Goal: Transaction & Acquisition: Purchase product/service

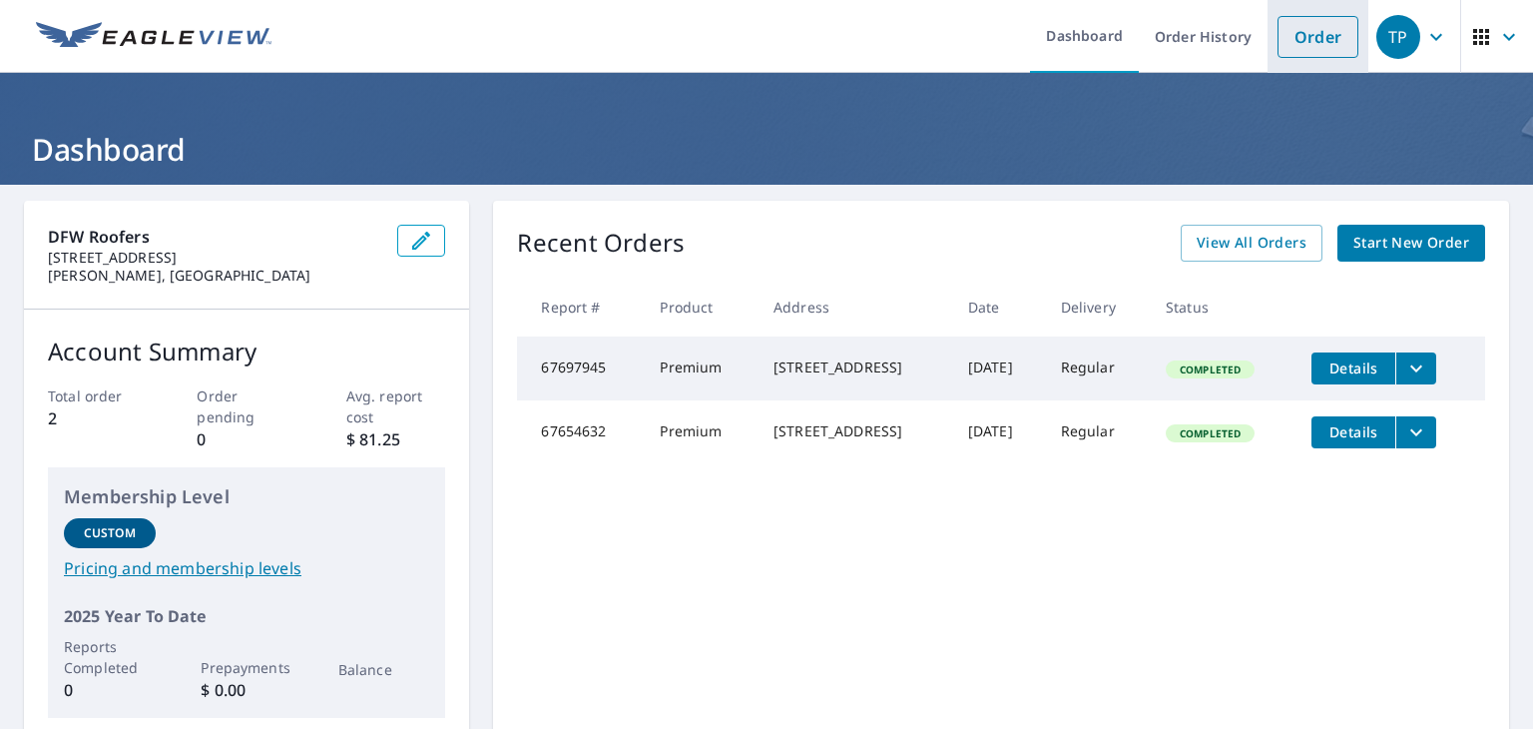
click at [1302, 45] on link "Order" at bounding box center [1318, 37] width 81 height 42
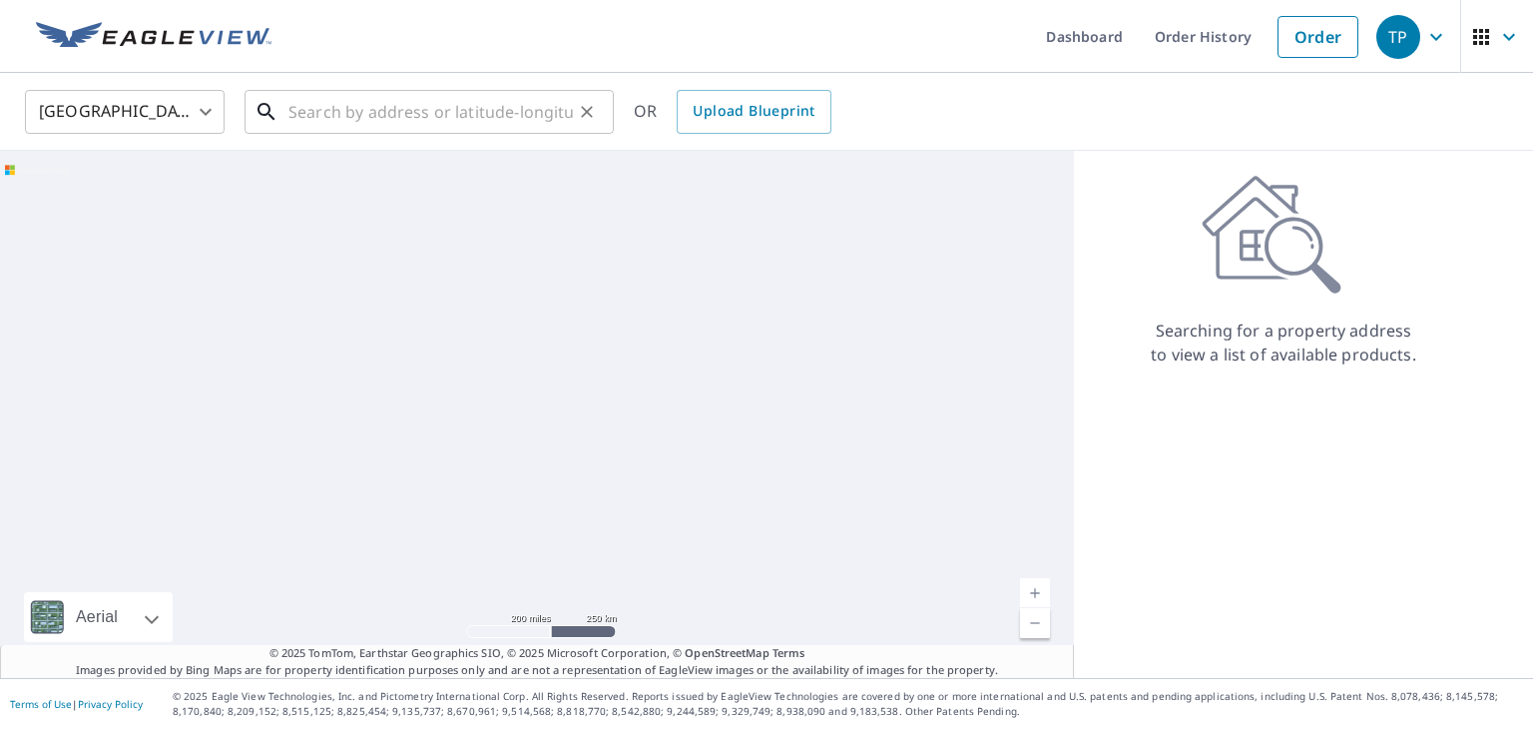
click at [414, 108] on input "text" at bounding box center [430, 112] width 284 height 56
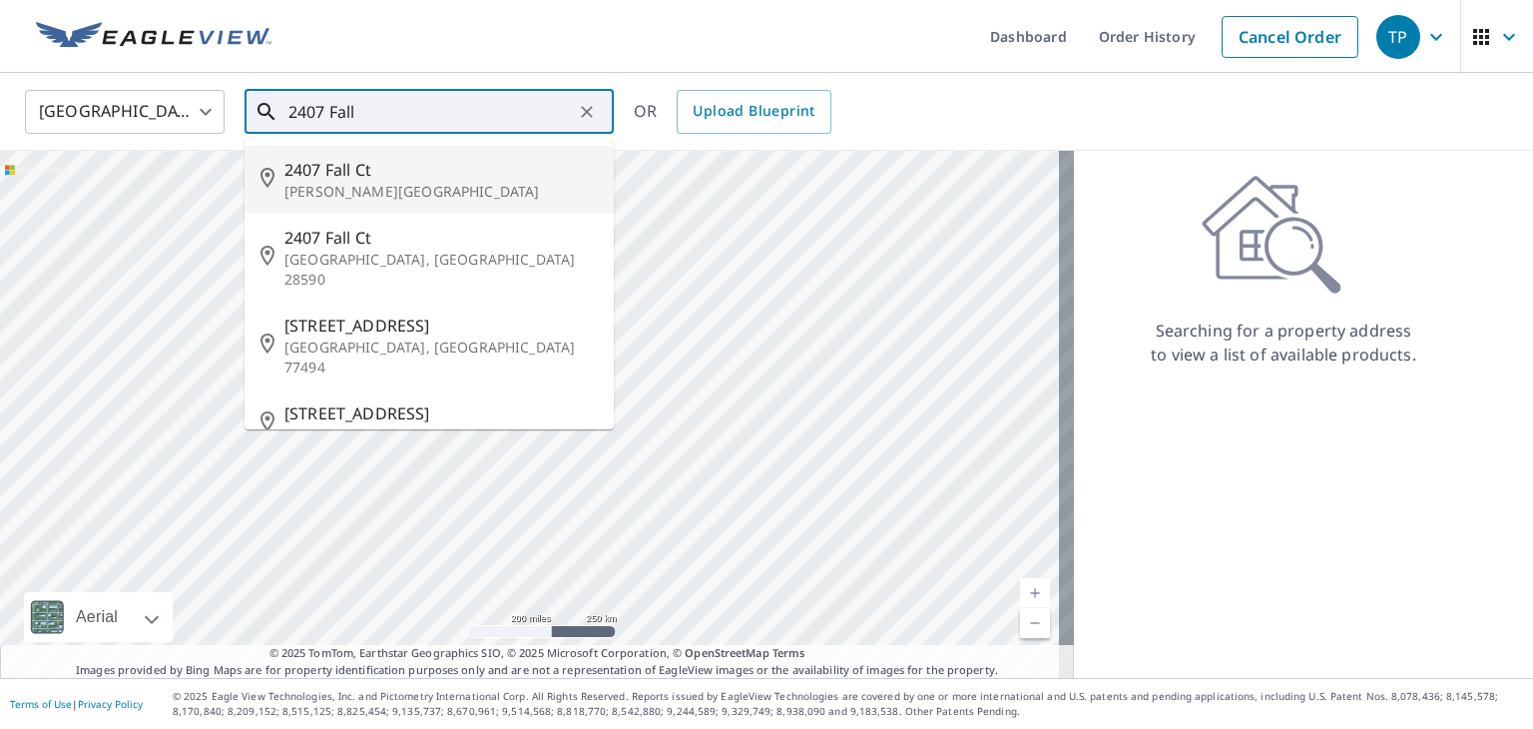
click at [364, 177] on span "2407 Fall Ct" at bounding box center [440, 170] width 313 height 24
type input "[STREET_ADDRESS][PERSON_NAME]"
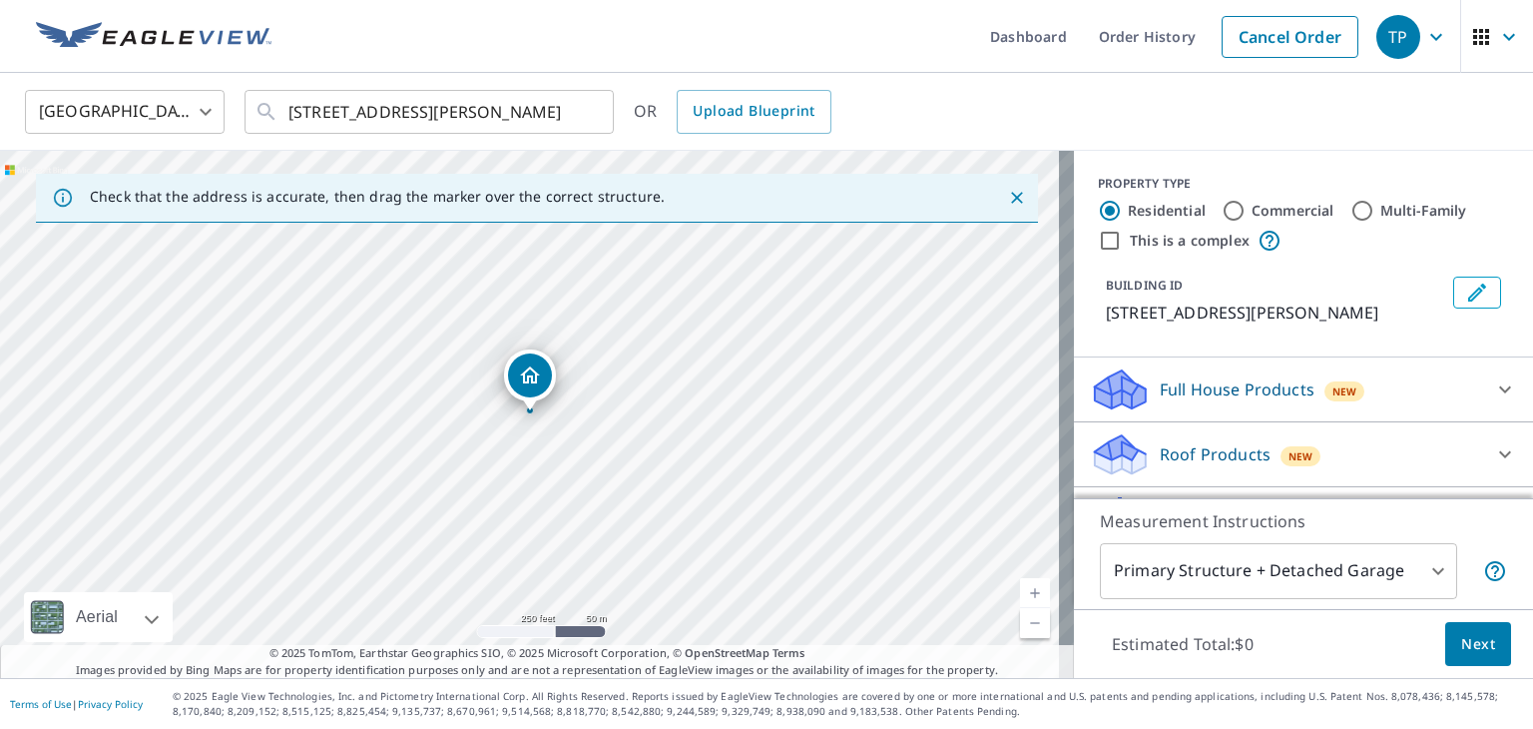
click at [1202, 452] on p "Roof Products" at bounding box center [1215, 454] width 111 height 24
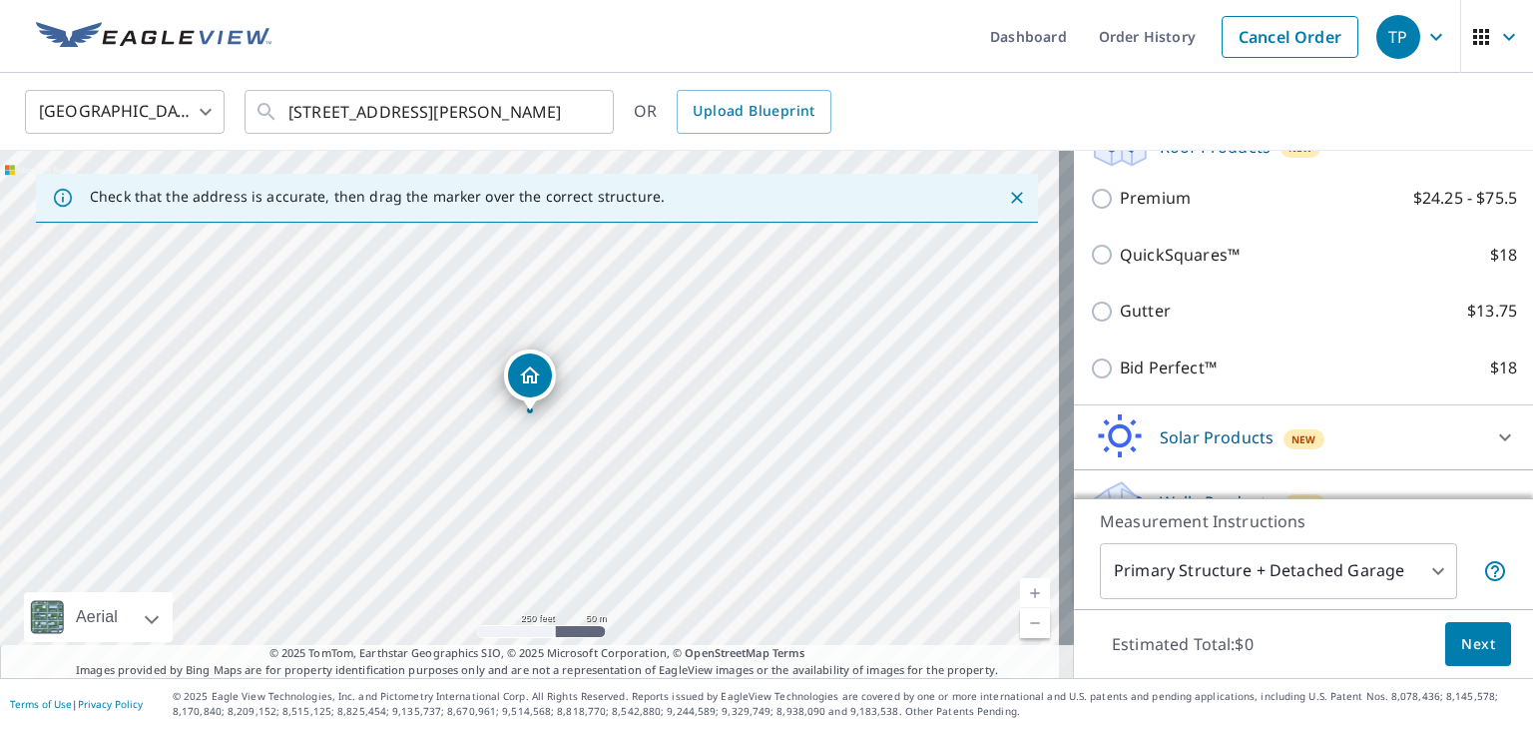
scroll to position [314, 0]
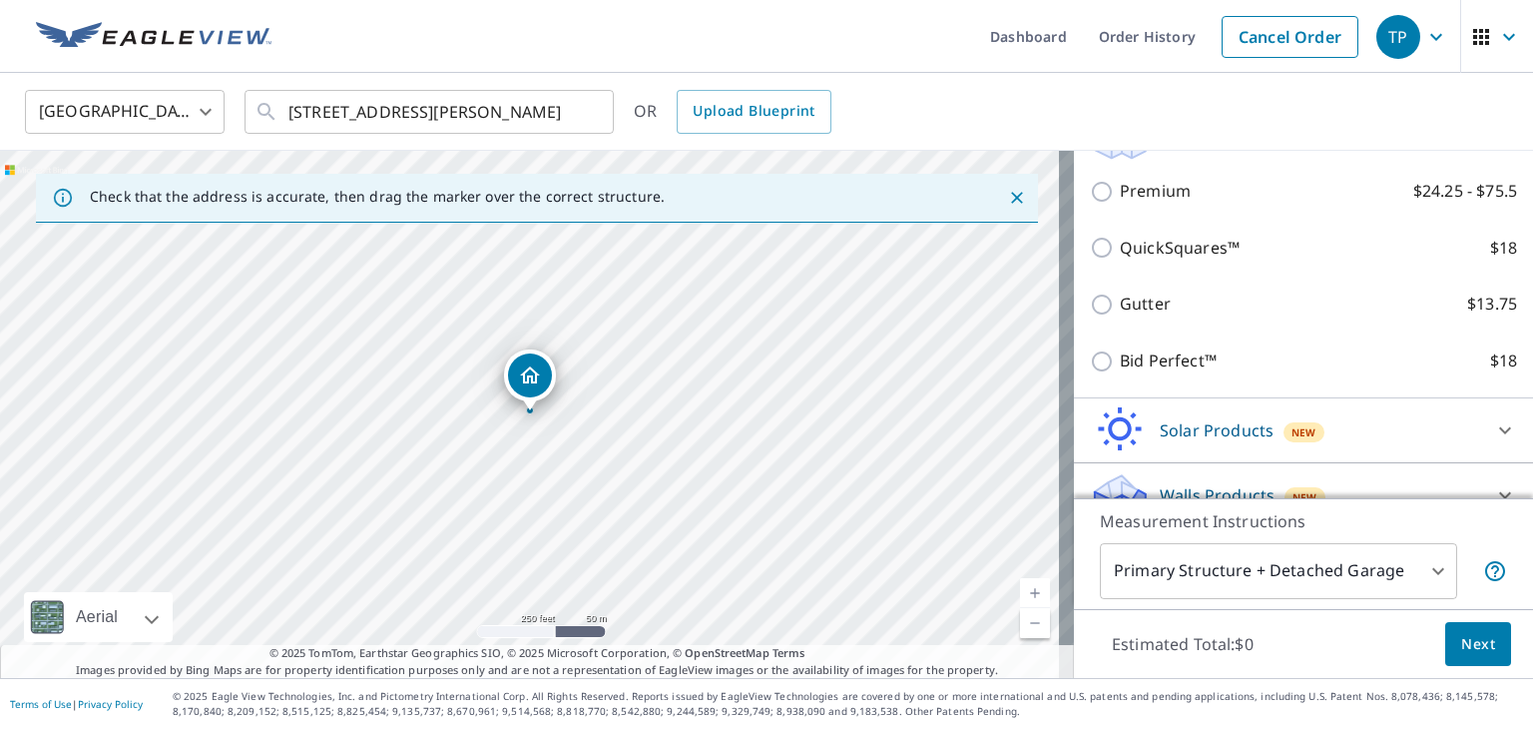
click at [1022, 587] on link "Current Level 17, Zoom In" at bounding box center [1035, 593] width 30 height 30
click at [1022, 595] on link "Current Level 18, Zoom In" at bounding box center [1035, 593] width 30 height 30
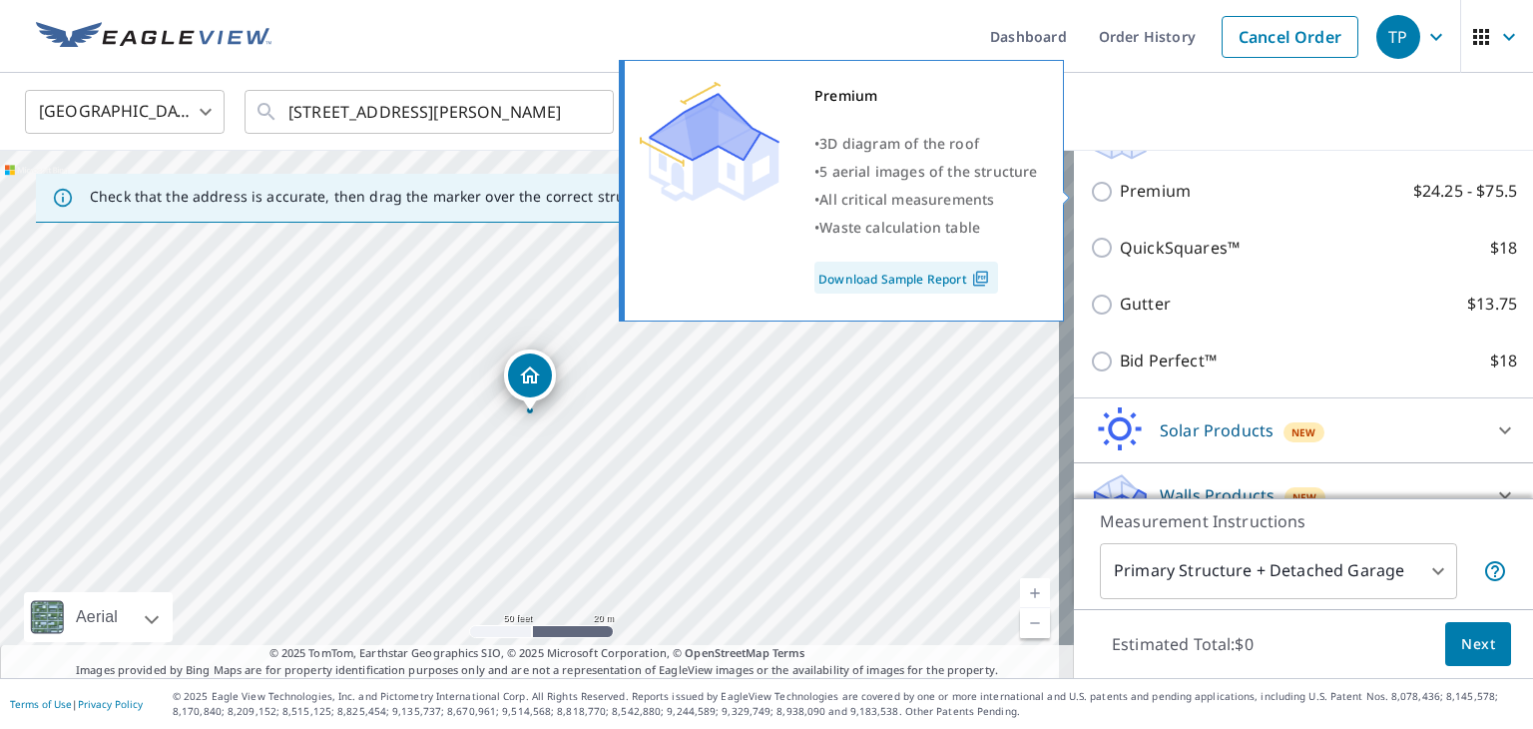
click at [1150, 189] on p "Premium" at bounding box center [1155, 191] width 71 height 25
click at [1120, 189] on input "Premium $24.25 - $75.5" at bounding box center [1105, 192] width 30 height 24
checkbox input "true"
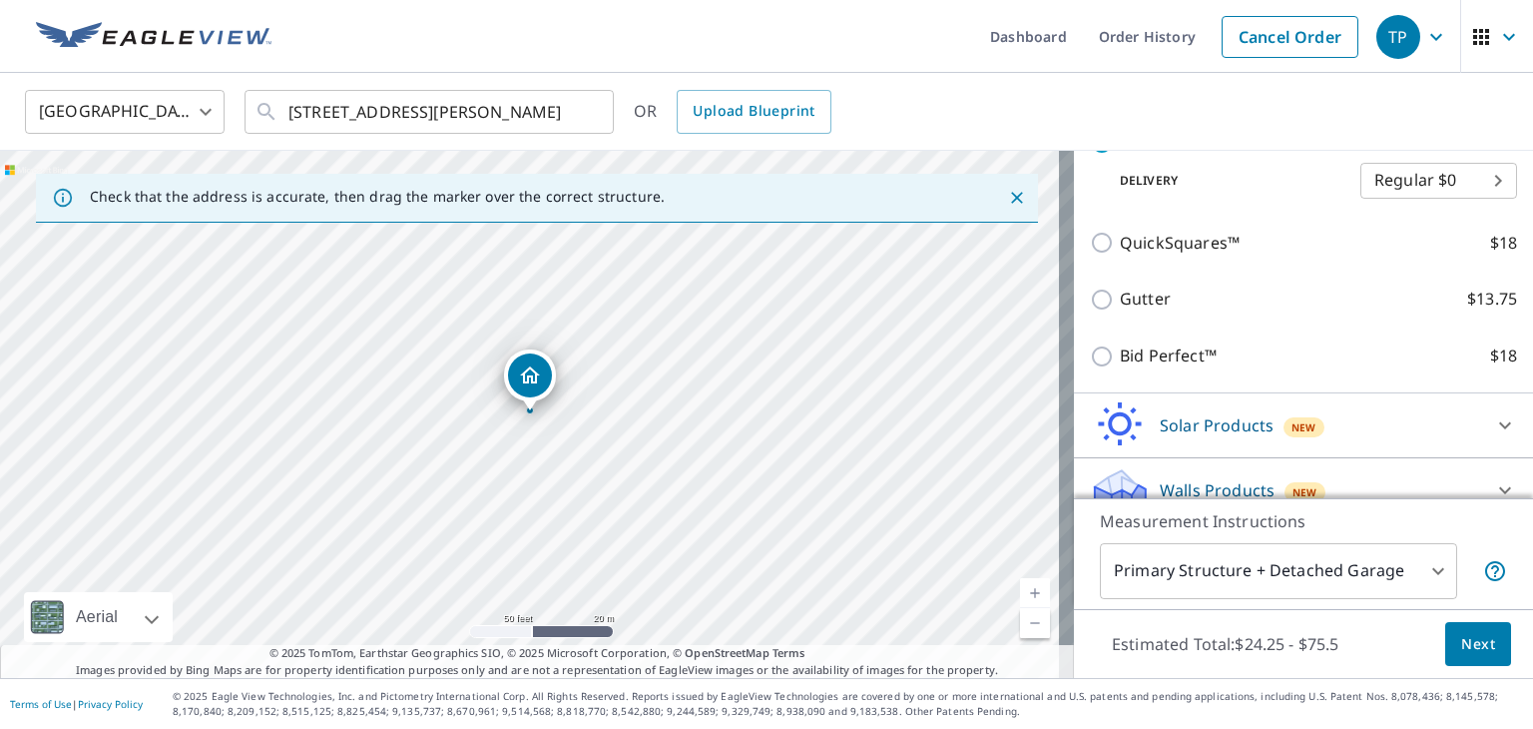
scroll to position [417, 0]
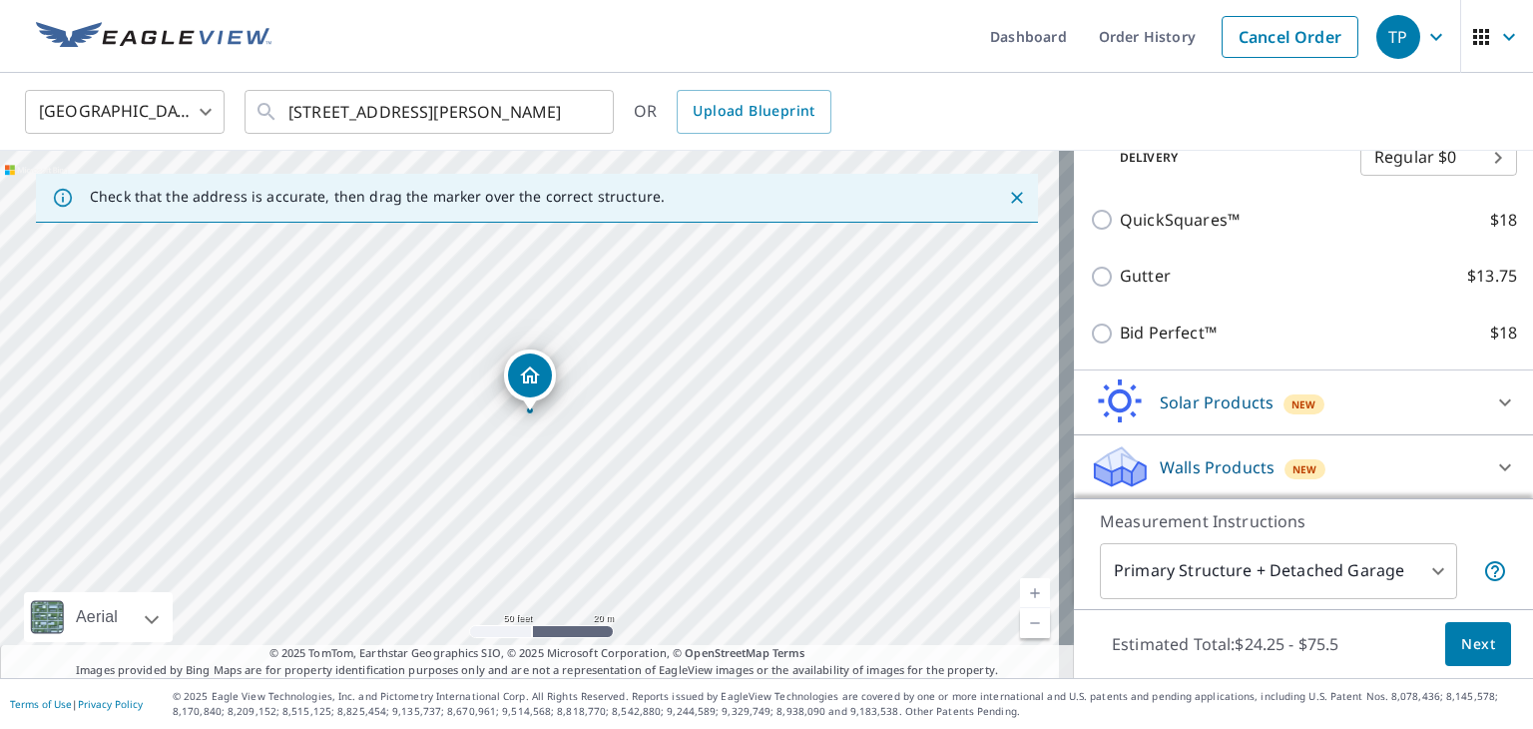
click at [1466, 647] on span "Next" at bounding box center [1478, 644] width 34 height 25
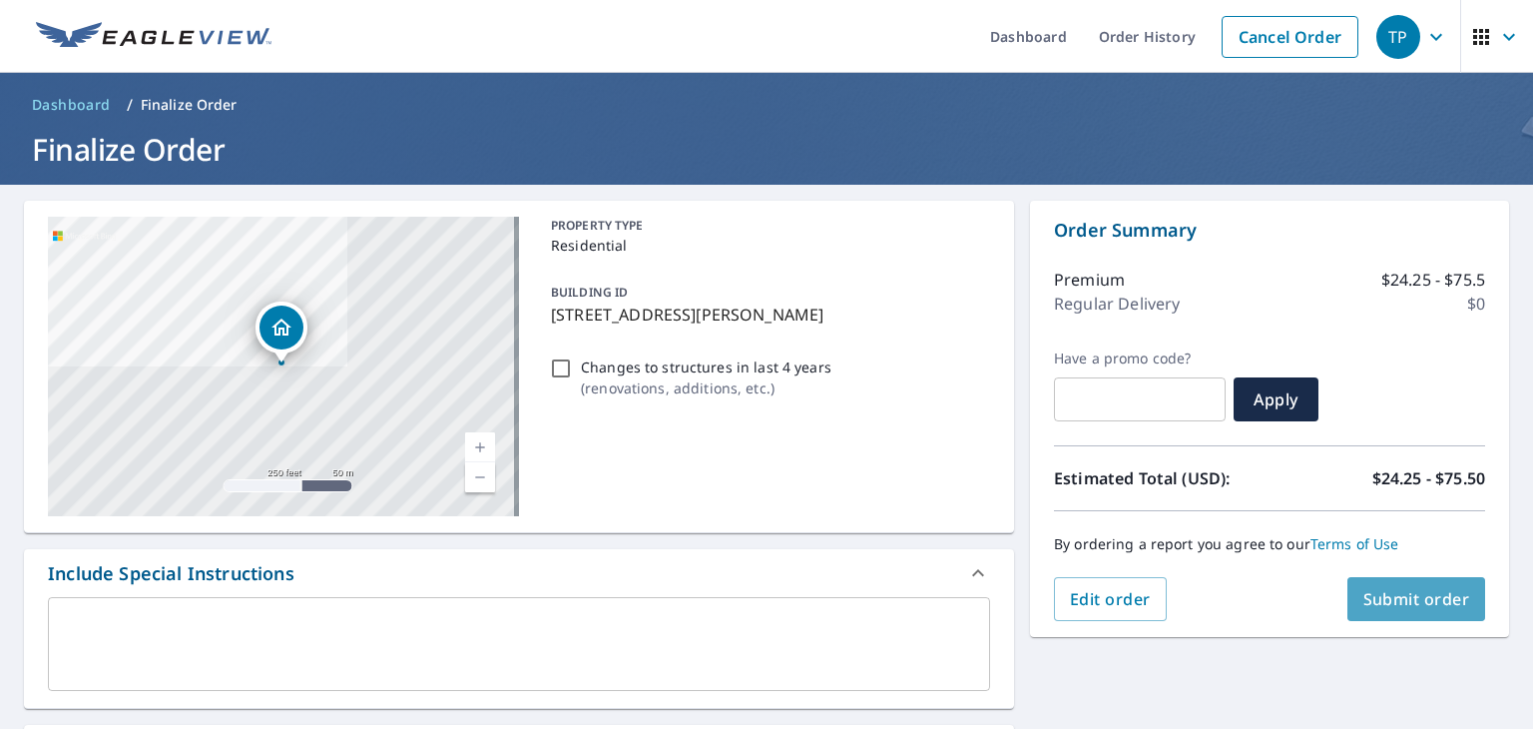
click at [1408, 607] on span "Submit order" at bounding box center [1416, 599] width 107 height 22
checkbox input "true"
